Goal: Communication & Community: Answer question/provide support

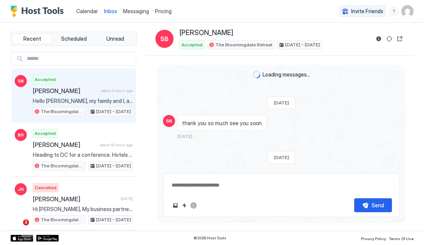
scroll to position [1461, 0]
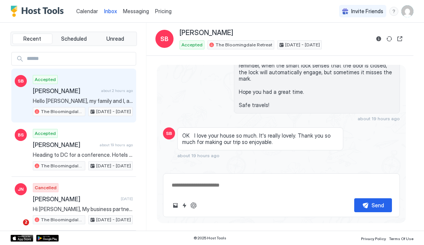
click at [135, 10] on span "Messaging" at bounding box center [136, 11] width 26 height 6
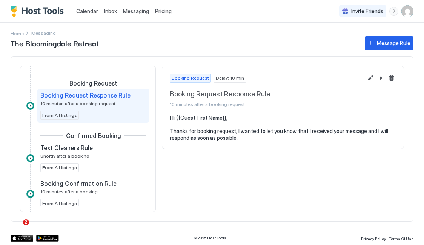
click at [110, 12] on span "Inbox" at bounding box center [110, 11] width 13 height 6
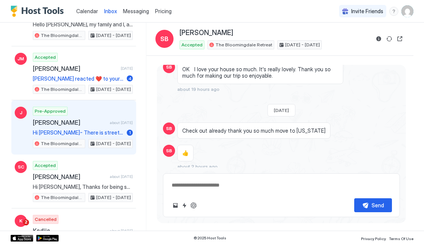
scroll to position [454, 0]
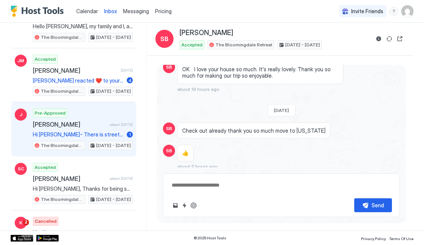
click at [91, 125] on span "[PERSON_NAME]" at bounding box center [70, 125] width 74 height 8
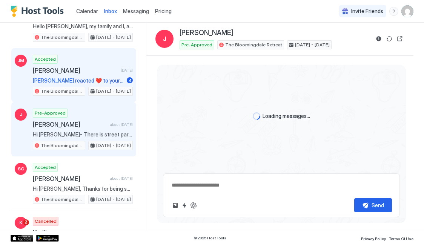
click at [100, 69] on span "[PERSON_NAME]" at bounding box center [75, 71] width 85 height 8
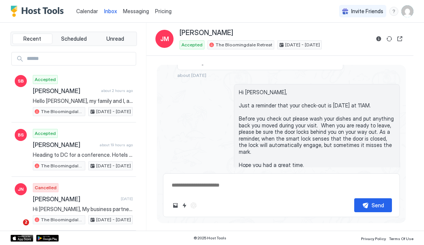
scroll to position [1118, 0]
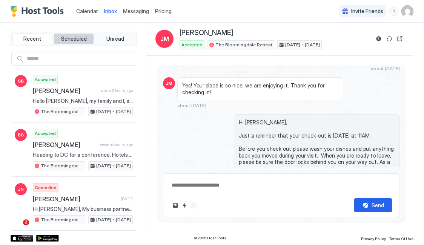
click at [76, 34] on button "Scheduled" at bounding box center [74, 39] width 40 height 11
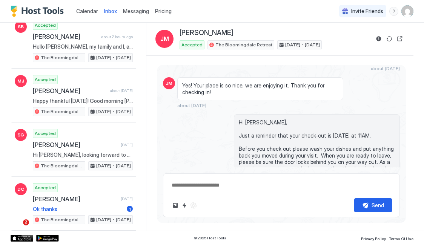
scroll to position [108, 0]
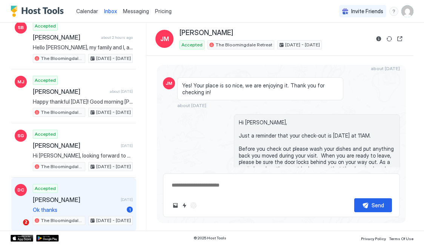
click at [84, 204] on div "Accepted [PERSON_NAME] [DATE] Ok thanks 1 The Bloomingdale Retreat [DATE] - [DA…" at bounding box center [83, 205] width 100 height 42
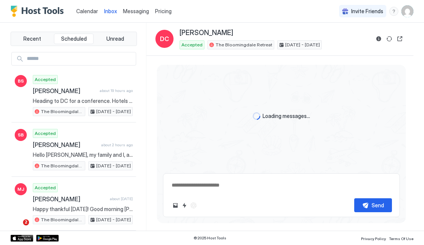
scroll to position [60, 0]
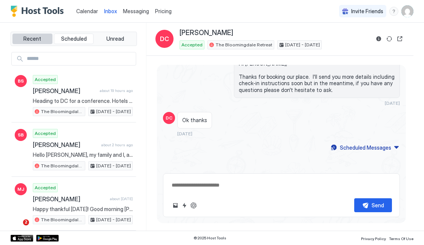
click at [37, 39] on span "Recent" at bounding box center [32, 38] width 18 height 7
click at [125, 11] on span "Messaging" at bounding box center [136, 11] width 26 height 6
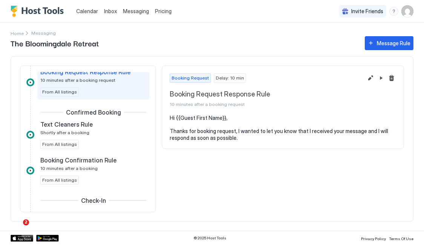
scroll to position [24, 0]
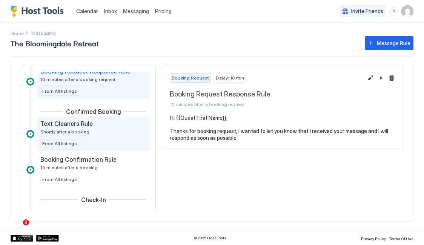
click at [91, 130] on div "Text Cleaners Rule Shortly after a booking" at bounding box center [88, 127] width 96 height 15
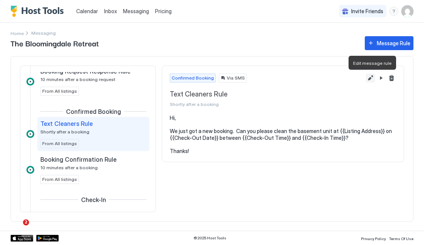
click at [370, 79] on button "Edit message rule" at bounding box center [370, 78] width 9 height 9
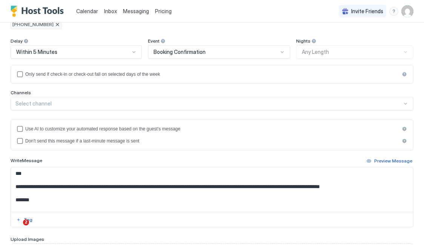
scroll to position [134, 0]
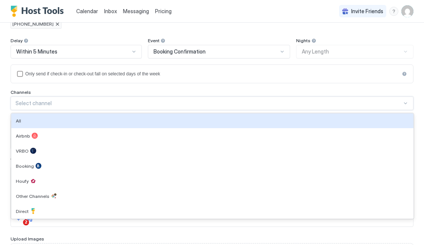
click at [258, 106] on div "Select channel" at bounding box center [208, 103] width 387 height 7
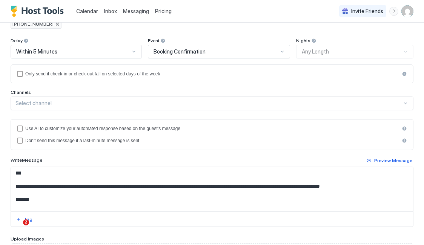
click at [267, 87] on div "Delay Within 5 Minutes Event Booking Confirmation Nights Any Length Only send i…" at bounding box center [212, 74] width 403 height 73
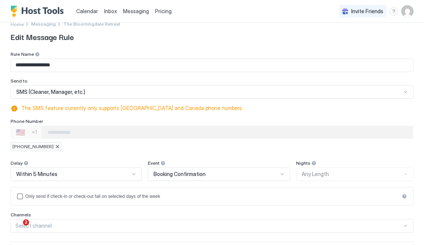
scroll to position [0, 0]
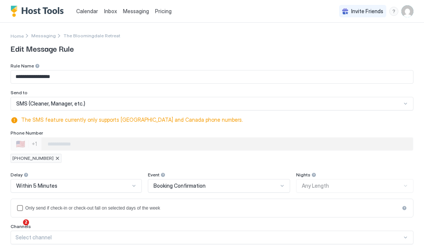
click at [111, 9] on span "Inbox" at bounding box center [110, 11] width 13 height 6
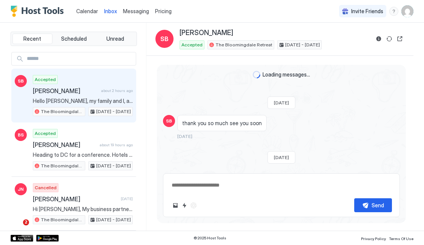
scroll to position [1527, 0]
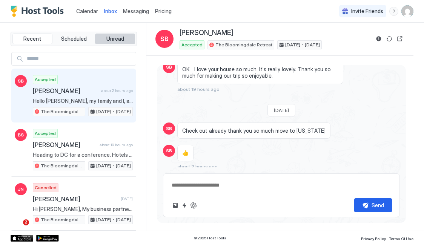
click at [116, 42] on span "Unread" at bounding box center [115, 38] width 18 height 7
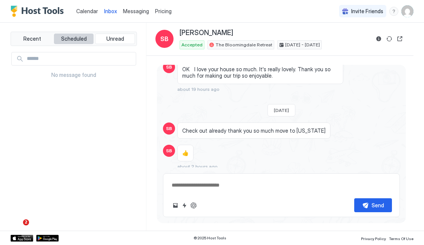
click at [73, 43] on button "Scheduled" at bounding box center [74, 39] width 40 height 11
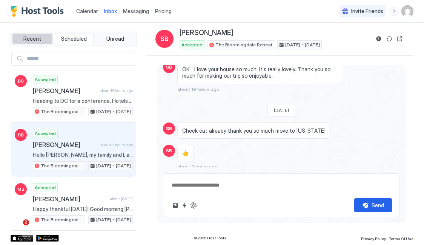
click at [31, 37] on span "Recent" at bounding box center [32, 38] width 18 height 7
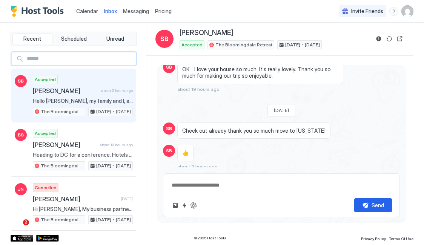
click at [46, 61] on input "Input Field" at bounding box center [80, 58] width 112 height 13
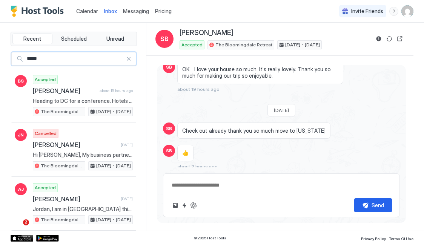
type input "*****"
click at [225, 187] on textarea at bounding box center [281, 186] width 221 height 14
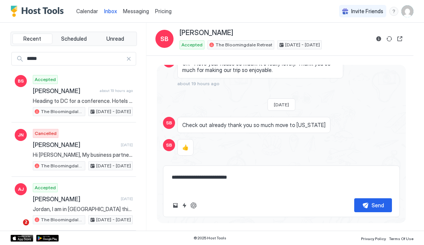
scroll to position [1535, 0]
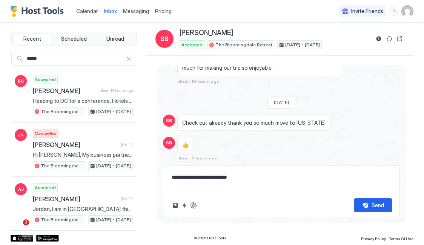
click at [260, 161] on div "Loading messages... [DATE] SB thank you so much see you soon [DATE] [DATE] [DAT…" at bounding box center [281, 141] width 249 height 153
click at [231, 188] on textarea "**********" at bounding box center [281, 182] width 221 height 22
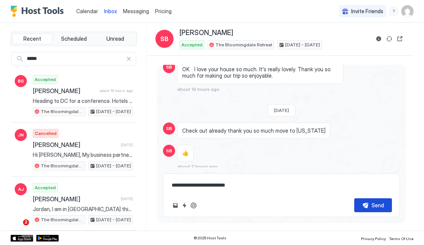
type textarea "**********"
click at [382, 208] on div "Send" at bounding box center [378, 206] width 12 height 8
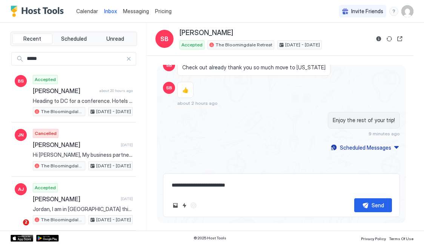
scroll to position [1503, 0]
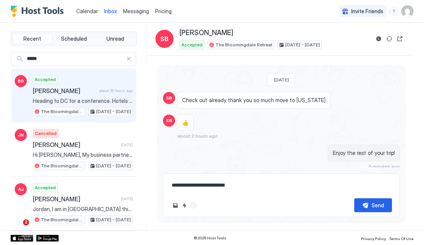
click at [62, 94] on span "[PERSON_NAME]" at bounding box center [64, 91] width 63 height 8
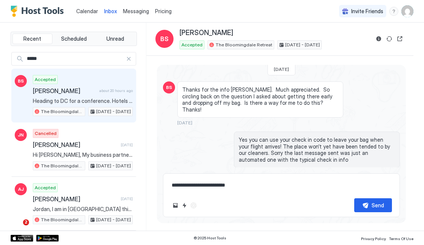
click at [205, 193] on div "**********" at bounding box center [281, 196] width 237 height 44
click at [208, 185] on textarea "**********" at bounding box center [281, 186] width 221 height 14
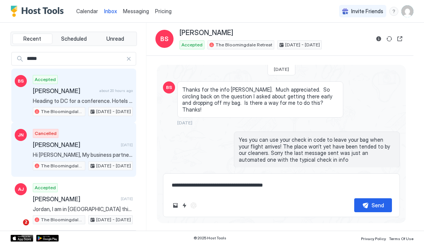
scroll to position [1044, 0]
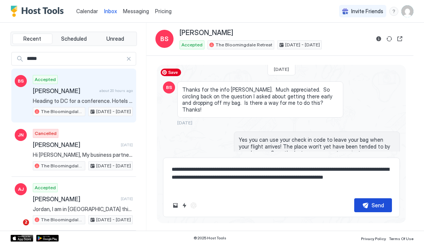
type textarea "**********"
click at [377, 206] on div "Send" at bounding box center [378, 206] width 12 height 8
